Goal: Complete application form

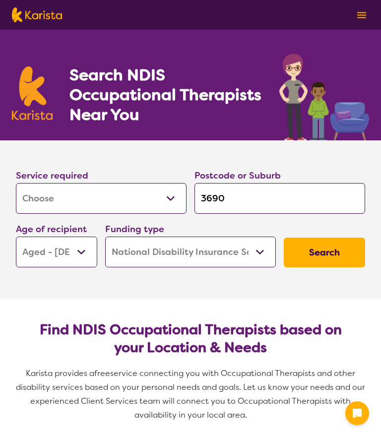
select select "[MEDICAL_DATA]"
select select "AG"
select select "NDIS"
select select "[MEDICAL_DATA]"
select select "AG"
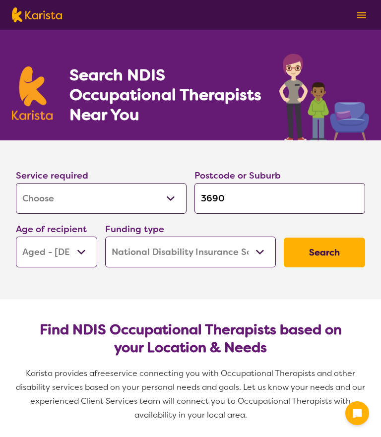
select select "NDIS"
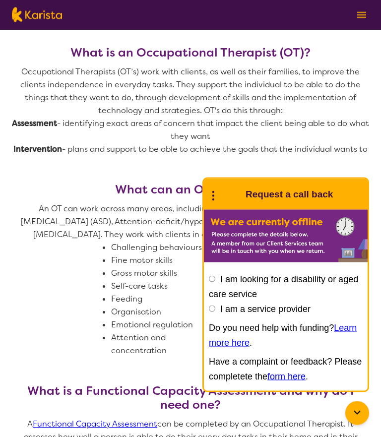
scroll to position [415, 0]
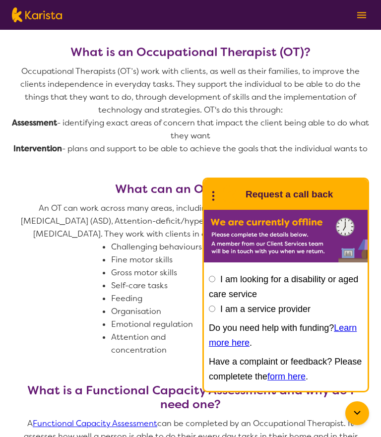
click at [219, 299] on label "I am looking for a disability or aged care service" at bounding box center [283, 286] width 149 height 25
click at [215, 282] on input "I am looking for a disability or aged care service" at bounding box center [212, 279] width 6 height 6
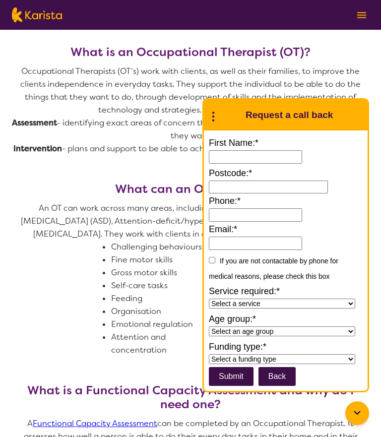
click at [223, 164] on input "First Name:*" at bounding box center [255, 156] width 93 height 13
type input "******"
click at [234, 194] on input at bounding box center [268, 186] width 119 height 13
type input "3690"
click at [227, 222] on input "Phone:*" at bounding box center [255, 214] width 93 height 13
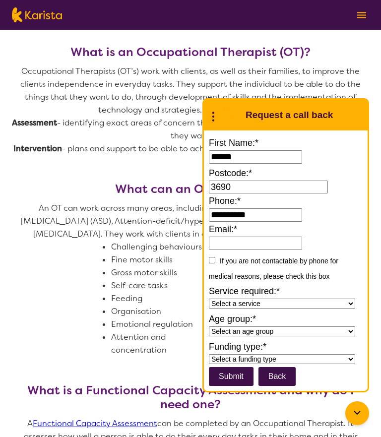
click at [240, 222] on input "**********" at bounding box center [255, 214] width 93 height 13
type input "**********"
click at [226, 250] on input "Email:*" at bounding box center [255, 242] width 93 height 13
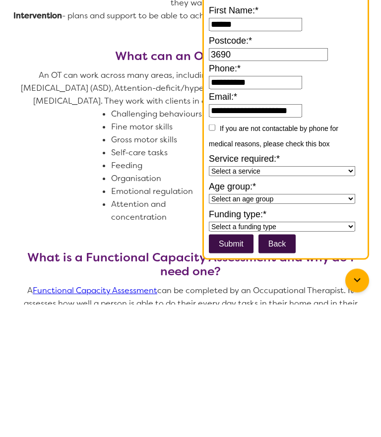
click at [232, 367] on input "submit" at bounding box center [231, 376] width 45 height 19
type input "**********"
click at [249, 298] on select "Select a service Allied Health Assistant Assessment Behaviour support Counselli…" at bounding box center [282, 303] width 146 height 10
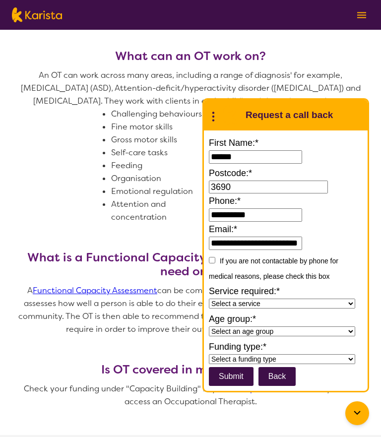
select select "Assessment"
click at [258, 354] on label "Funding type:*" at bounding box center [286, 346] width 154 height 15
click at [232, 336] on select "Select an age group Early Childhood (0-9) Child (10-11) Adolescent (12-17) Adul…" at bounding box center [282, 331] width 146 height 10
select select "Aged"
click at [248, 386] on input "submit" at bounding box center [231, 376] width 45 height 19
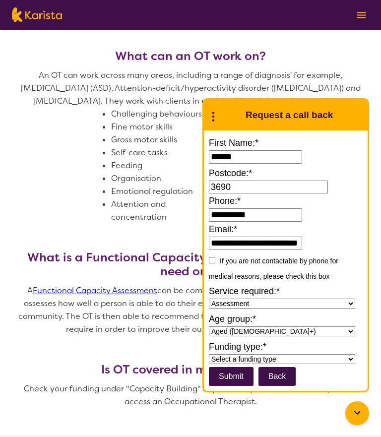
click at [250, 364] on select "Select a funding type NDIS - National Disability Insurance Scheme HCP - Home Ca…" at bounding box center [282, 359] width 146 height 10
select select "National Disability Insurance Scheme (NDIS)"
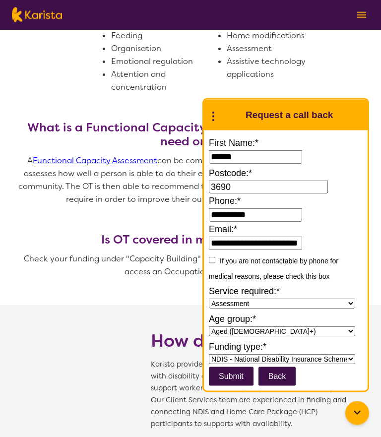
scroll to position [694, 0]
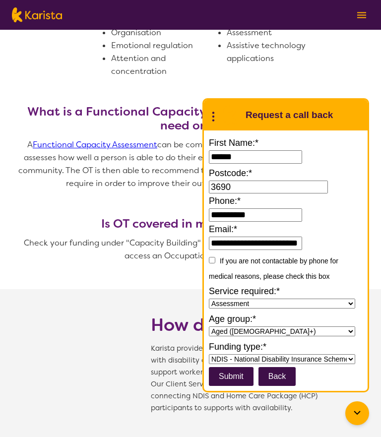
click at [233, 386] on input "submit" at bounding box center [231, 376] width 45 height 19
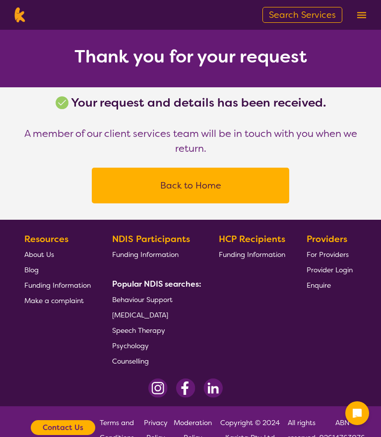
click at [185, 188] on button "Back to Home" at bounding box center [191, 186] width 174 height 30
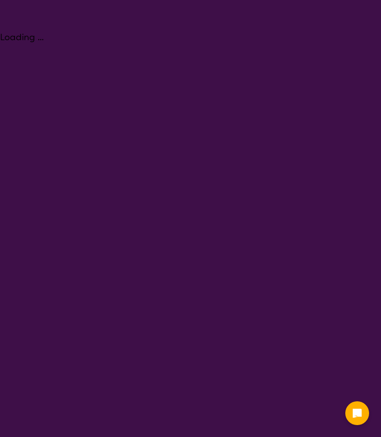
select select "[MEDICAL_DATA]"
select select "AG"
select select "NDIS"
select select "[MEDICAL_DATA]"
select select "AG"
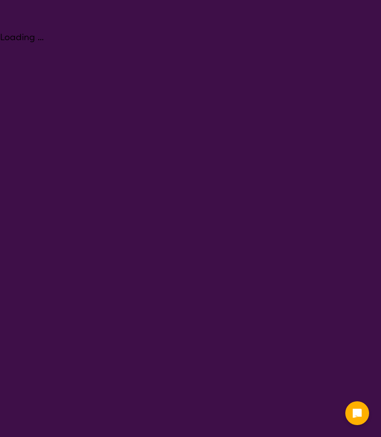
select select "NDIS"
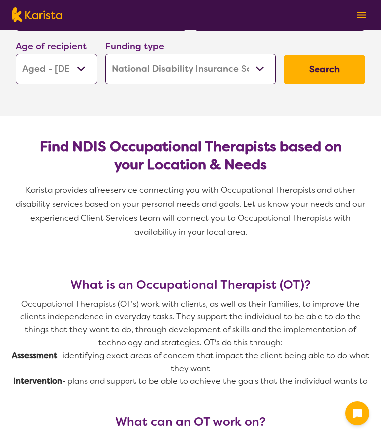
scroll to position [252, 0]
